Goal: Task Accomplishment & Management: Complete application form

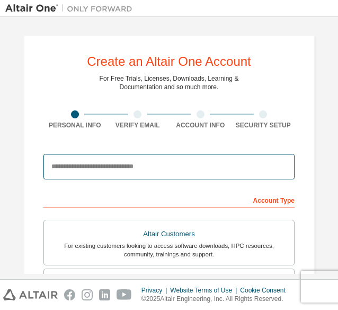
click at [164, 168] on input "email" at bounding box center [168, 166] width 251 height 25
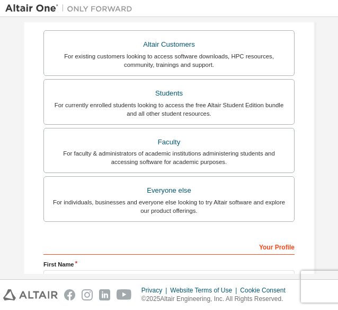
scroll to position [213, 0]
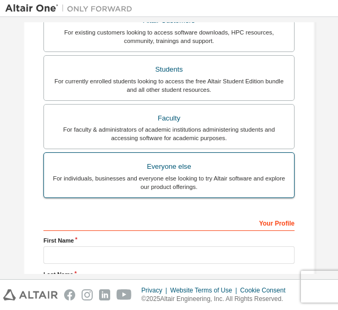
type input "**********"
click at [208, 171] on div "Everyone else" at bounding box center [168, 166] width 237 height 15
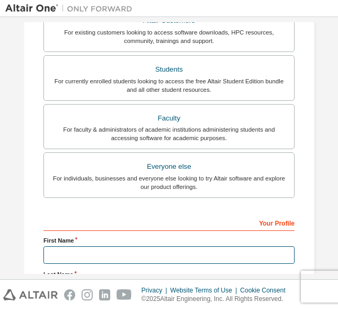
click at [164, 254] on input "text" at bounding box center [168, 254] width 251 height 17
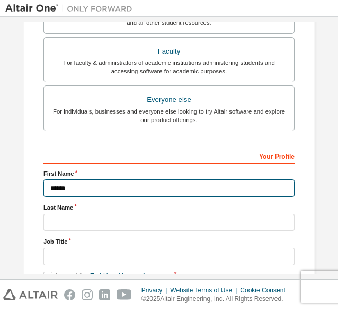
type input "******"
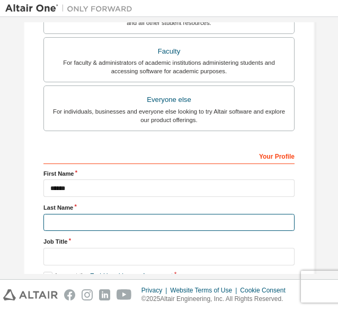
click at [149, 216] on input "text" at bounding box center [168, 222] width 251 height 17
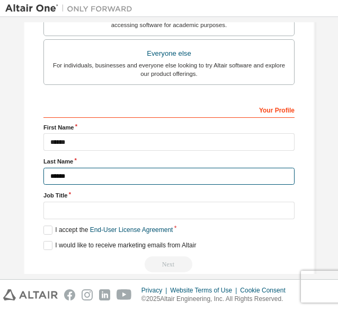
scroll to position [328, 0]
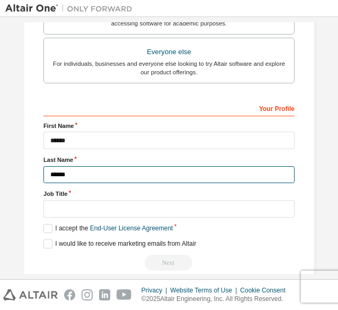
type input "******"
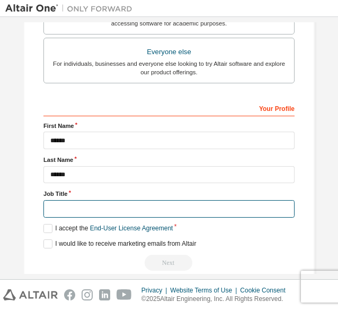
click at [145, 209] on input "text" at bounding box center [168, 208] width 251 height 17
type input "*******"
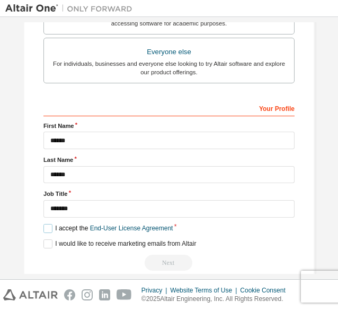
click at [43, 228] on label "I accept the End-User License Agreement" at bounding box center [107, 228] width 129 height 9
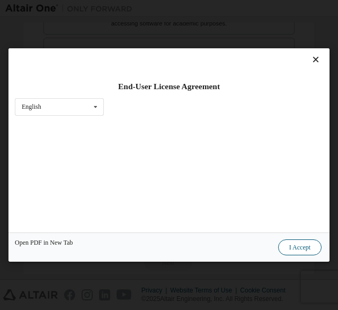
click at [297, 244] on button "I Accept" at bounding box center [299, 247] width 43 height 16
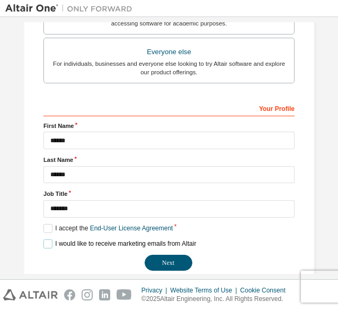
click at [43, 240] on label "I would like to receive marketing emails from Altair" at bounding box center [119, 243] width 153 height 9
click at [169, 260] on button "Next" at bounding box center [169, 262] width 48 height 16
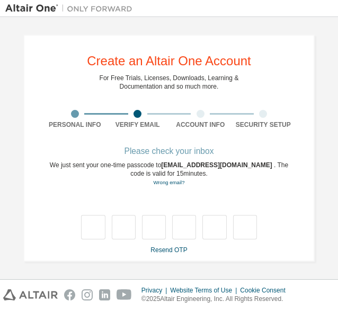
type input "*"
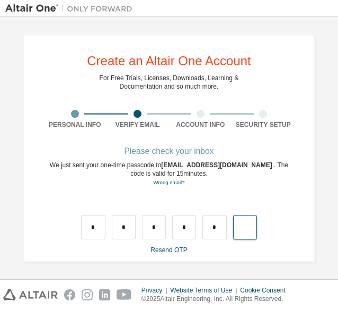
type input "*"
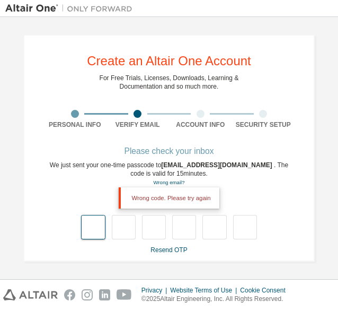
click at [92, 231] on input "text" at bounding box center [93, 227] width 24 height 24
type input "*"
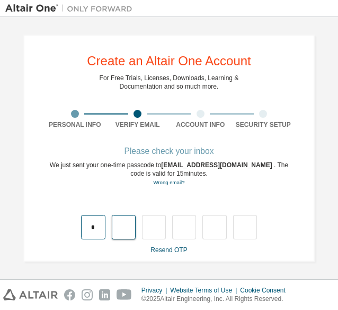
type input "*"
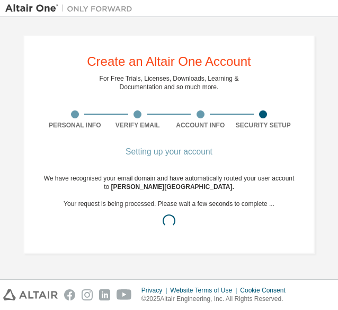
scroll to position [0, 0]
